Goal: Transaction & Acquisition: Purchase product/service

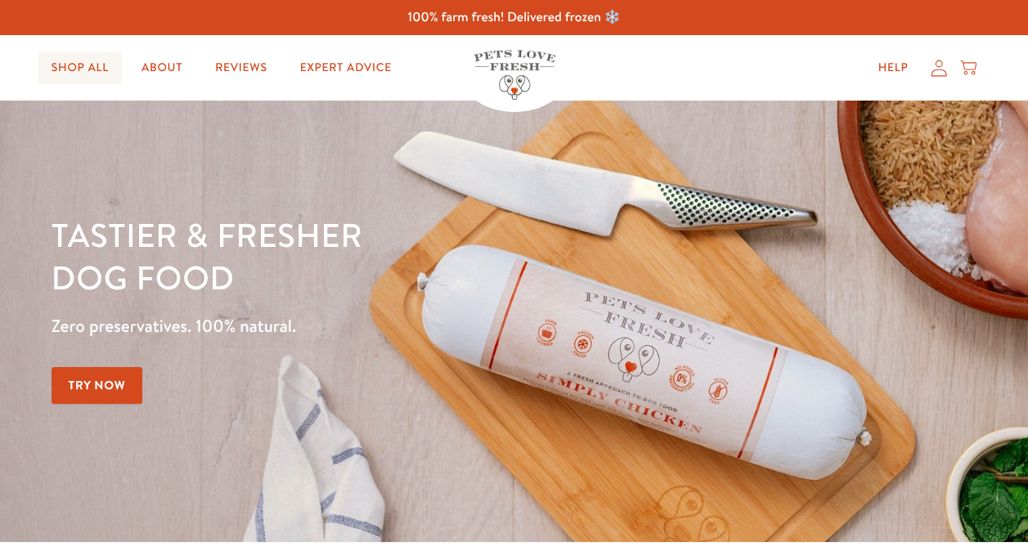
click at [83, 67] on link "Shop All" at bounding box center [79, 68] width 83 height 33
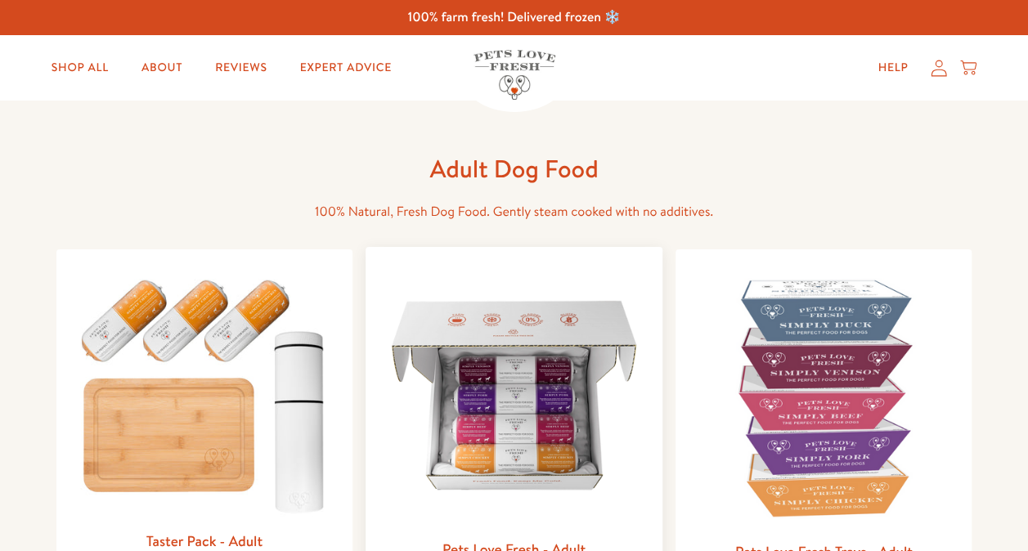
click at [464, 383] on img at bounding box center [514, 395] width 271 height 271
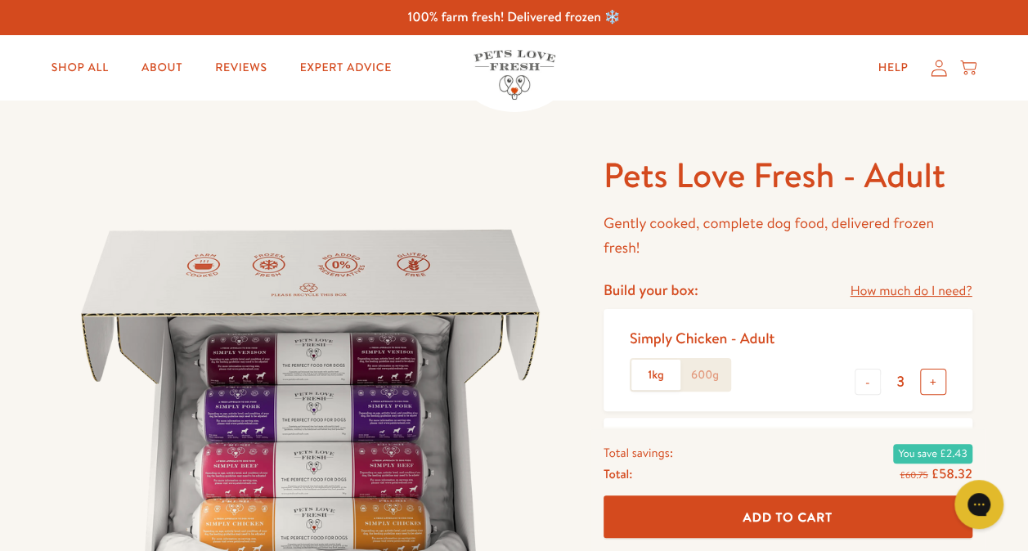
click at [933, 387] on button "+" at bounding box center [933, 382] width 26 height 26
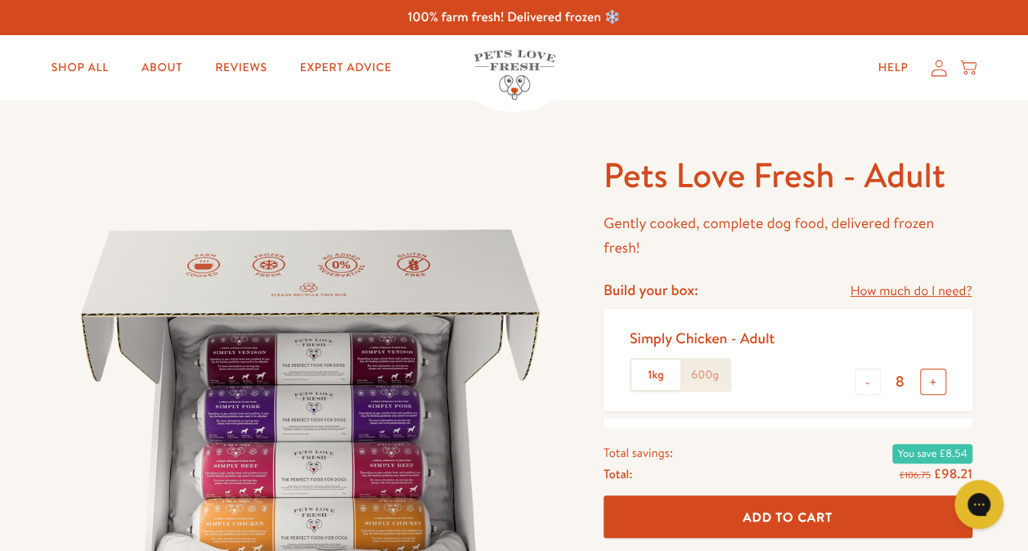
click at [931, 378] on button "+" at bounding box center [933, 382] width 26 height 26
type input "12"
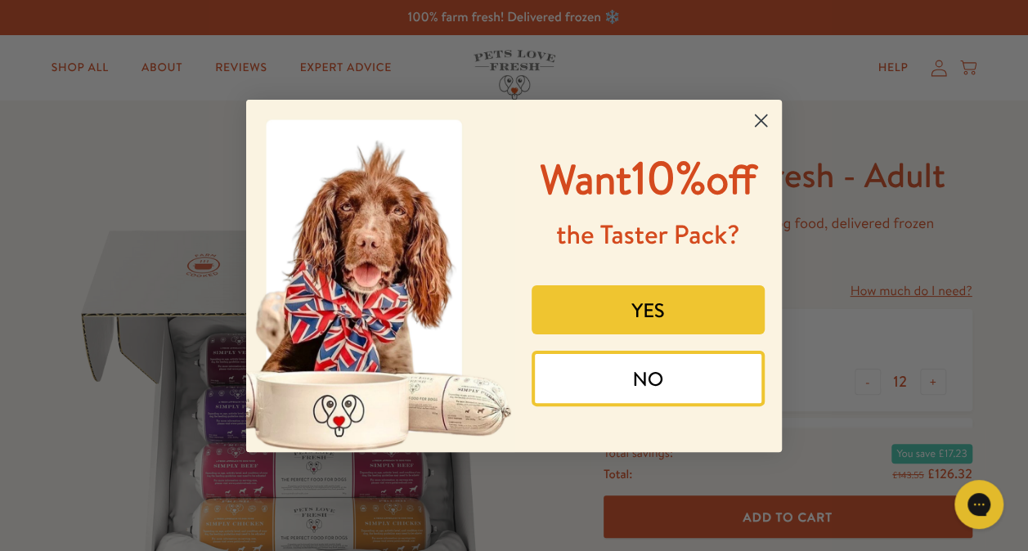
click at [759, 122] on icon "Close dialog" at bounding box center [761, 119] width 11 height 11
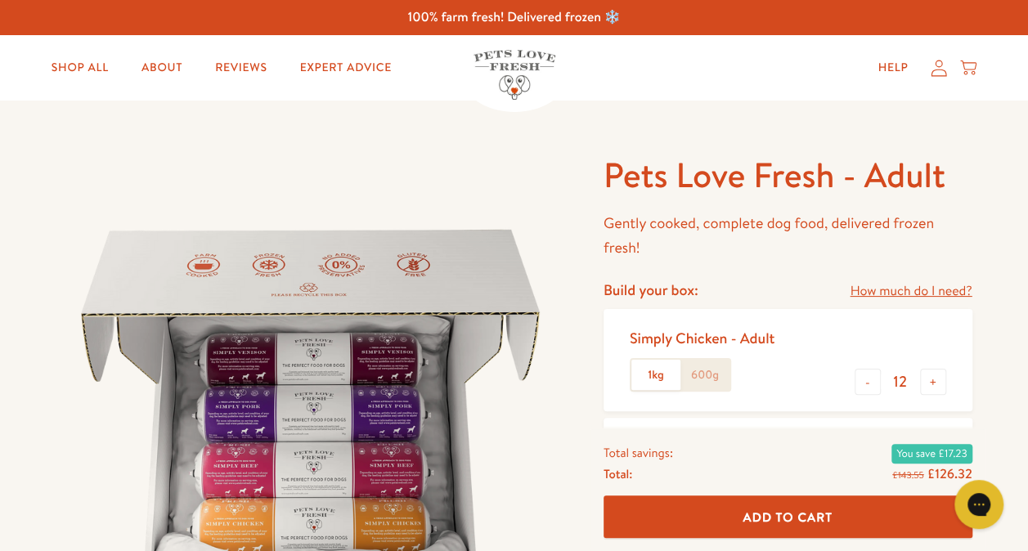
click at [797, 515] on span "Add To Cart" at bounding box center [787, 516] width 90 height 17
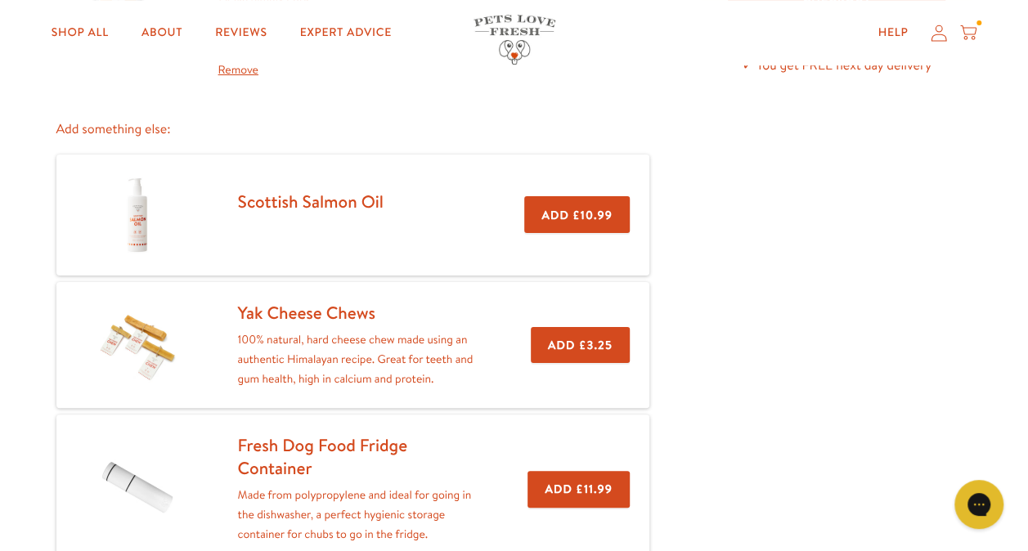
scroll to position [222, 0]
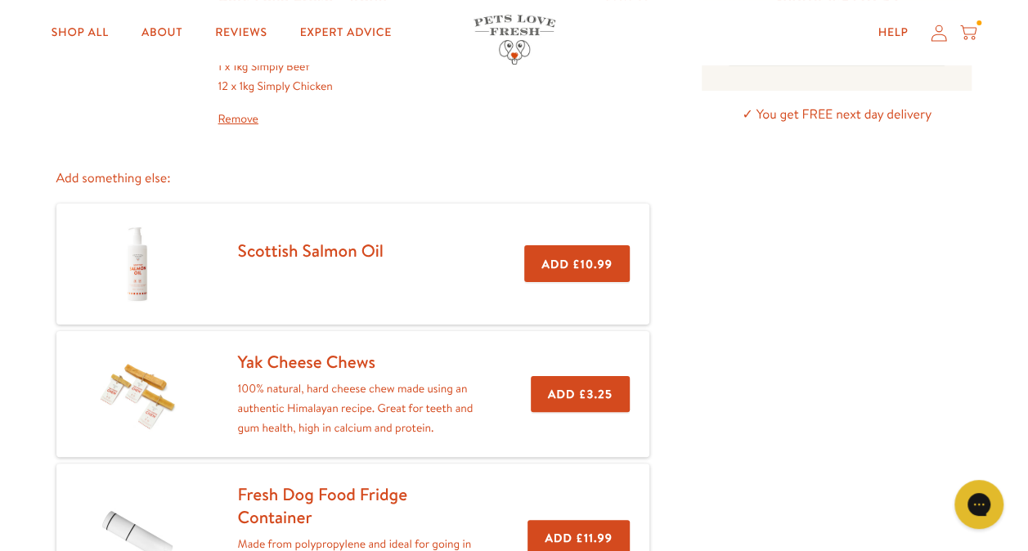
click at [603, 393] on button "Add £3.25" at bounding box center [580, 394] width 99 height 37
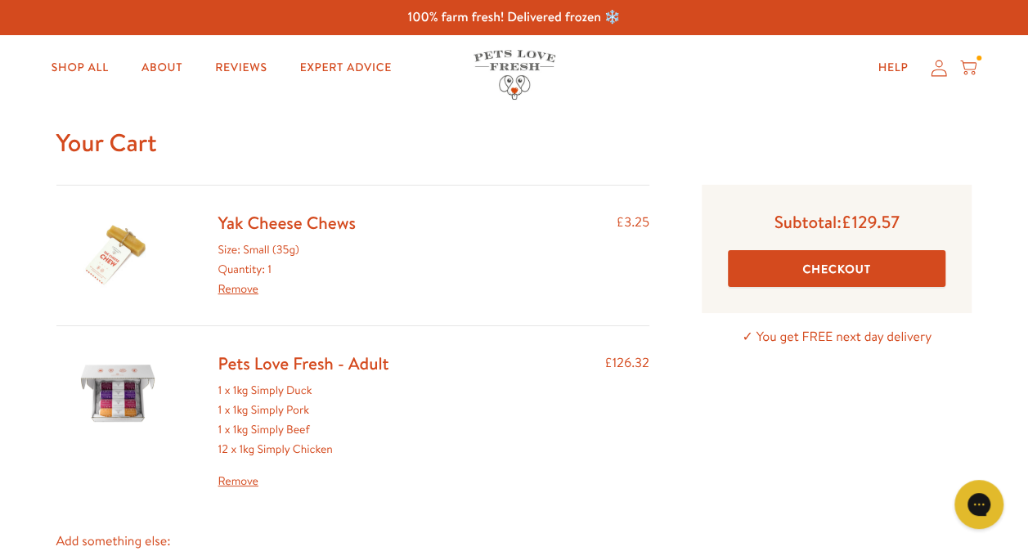
click at [793, 266] on button "Checkout" at bounding box center [837, 268] width 218 height 37
